Goal: Information Seeking & Learning: Learn about a topic

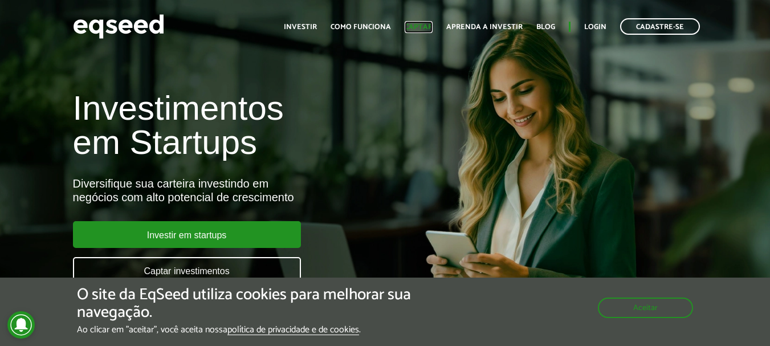
click at [432, 25] on link "Captar" at bounding box center [419, 26] width 28 height 7
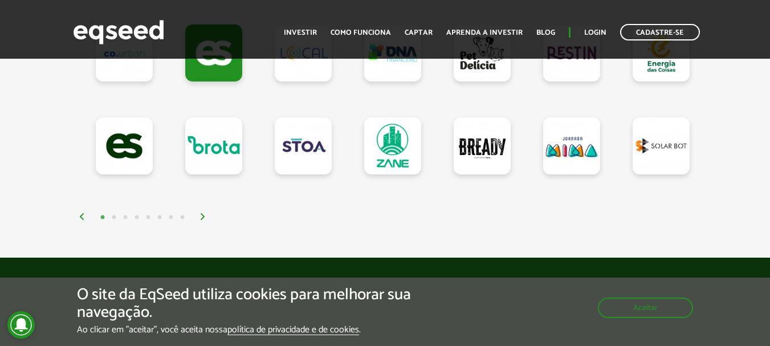
scroll to position [1179, 0]
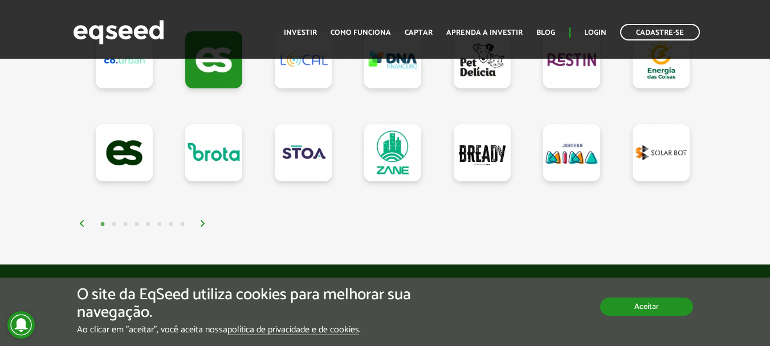
click at [626, 302] on button "Aceitar" at bounding box center [646, 307] width 93 height 18
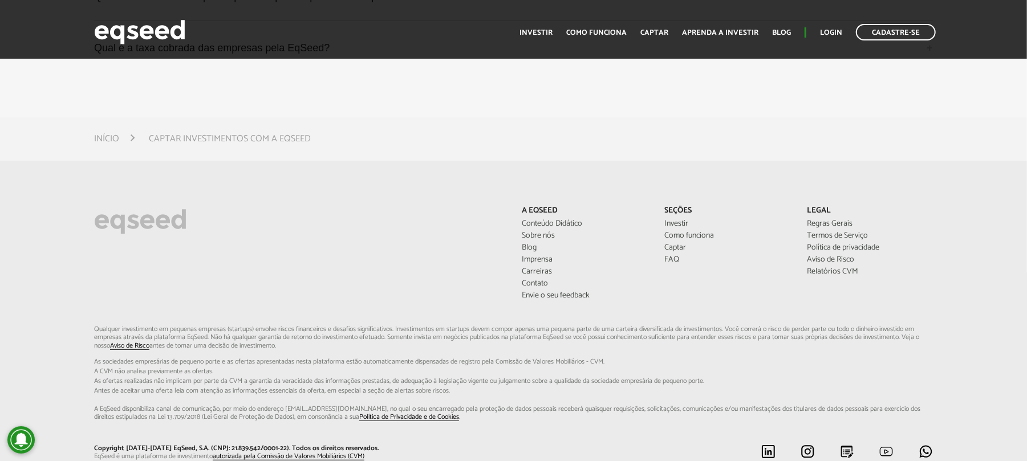
scroll to position [3341, 0]
